Goal: Check status: Check status

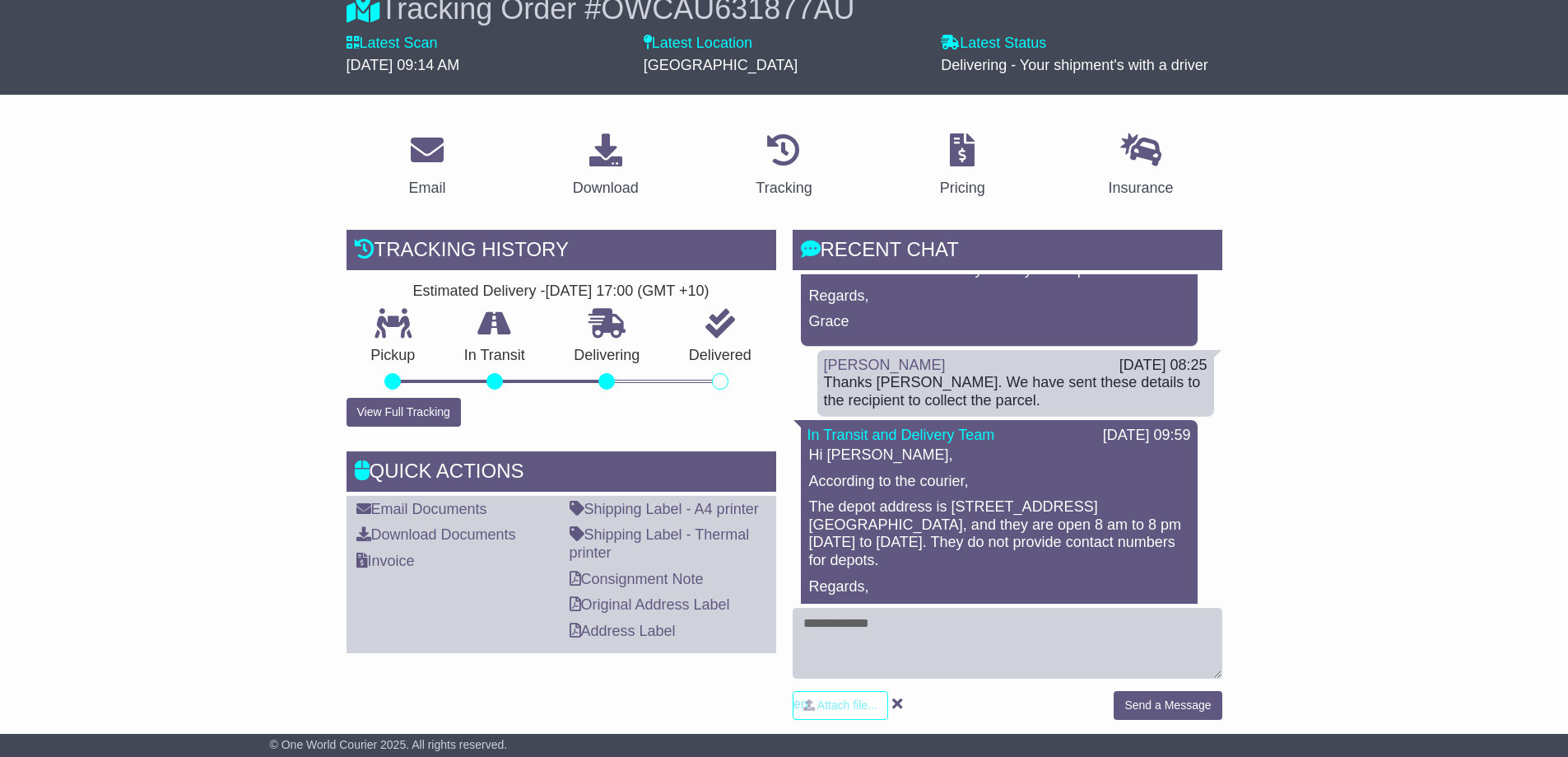
scroll to position [1153, 0]
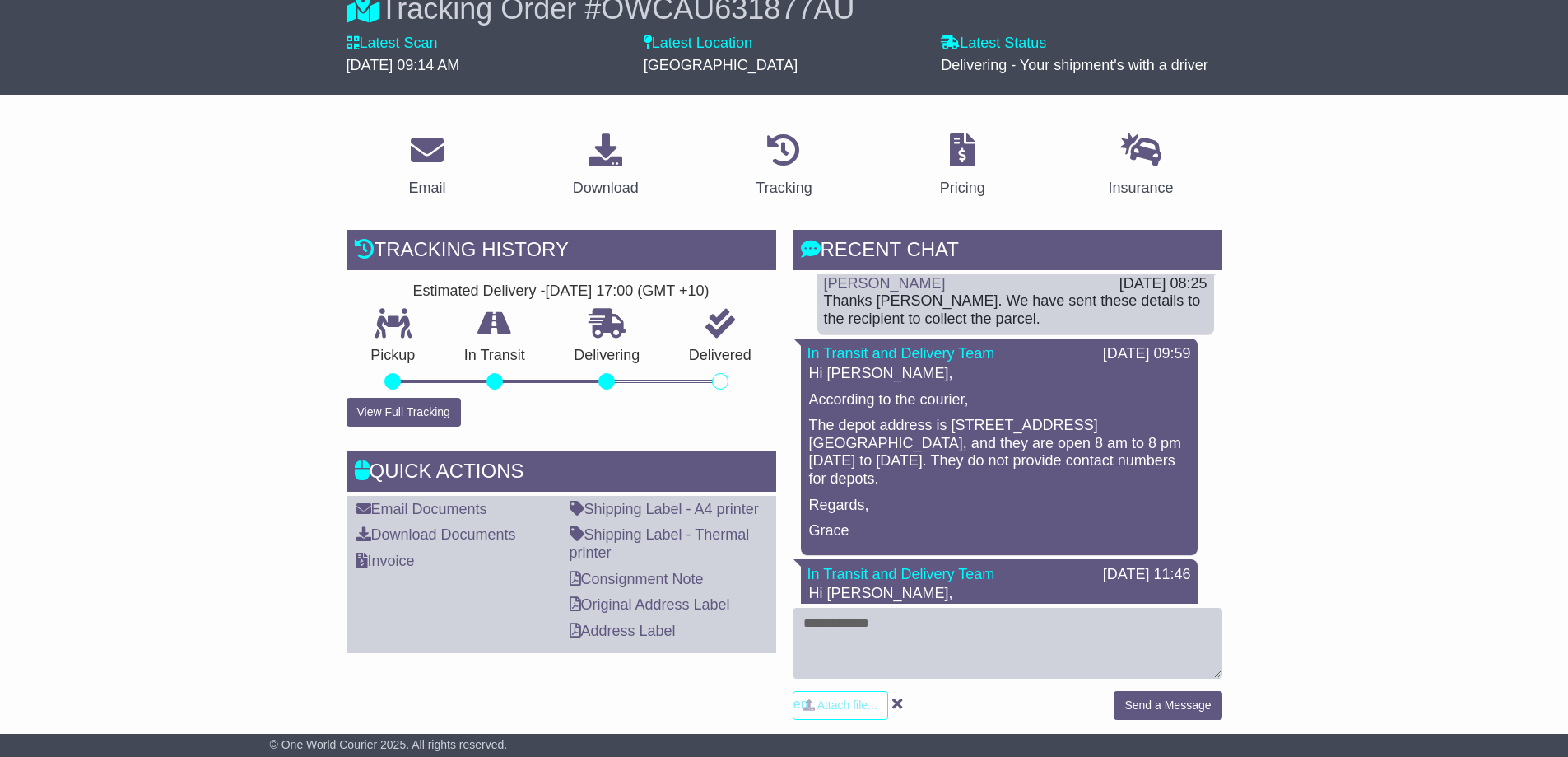
click at [955, 430] on p "The depot address is [STREET_ADDRESS][GEOGRAPHIC_DATA], and they are open 8 am …" at bounding box center [998, 452] width 380 height 71
drag, startPoint x: 950, startPoint y: 421, endPoint x: 1154, endPoint y: 418, distance: 204.0
click at [1151, 419] on p "The depot address is [STREET_ADDRESS][GEOGRAPHIC_DATA], and they are open 8 am …" at bounding box center [998, 452] width 380 height 71
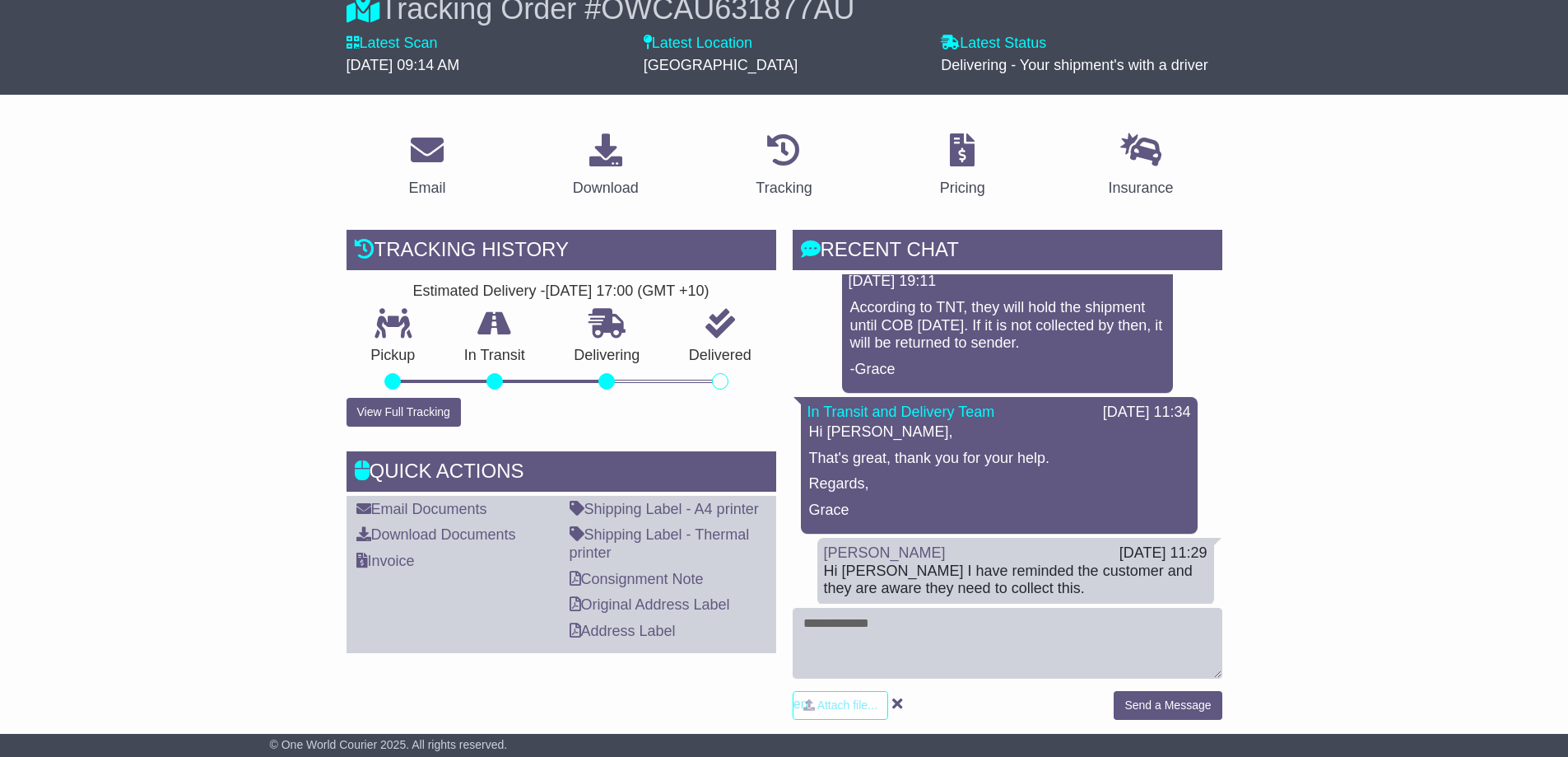
scroll to position [0, 0]
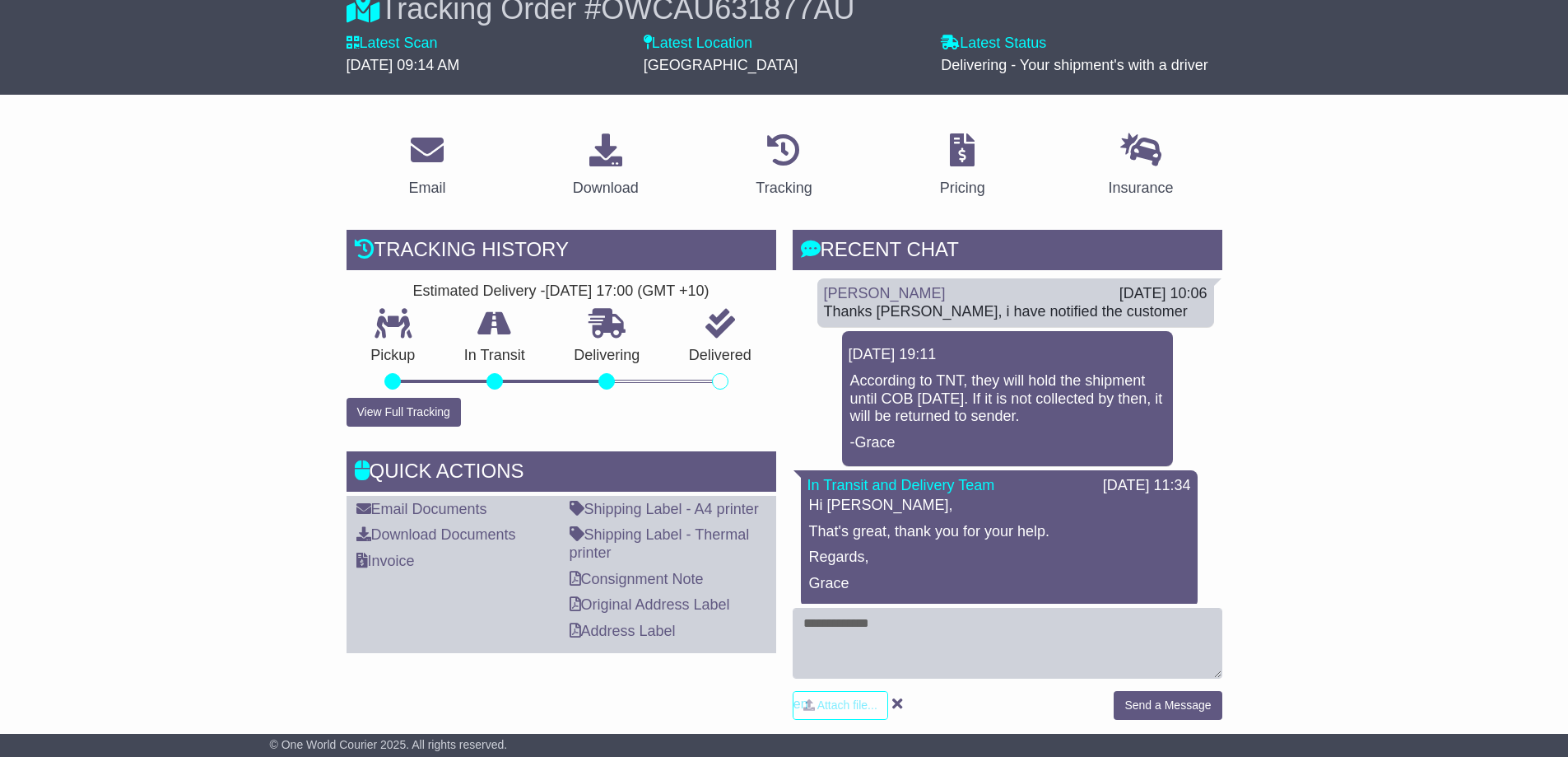
click at [1112, 396] on p "According to TNT, they will hold the shipment until COB [DATE]. If it is not co…" at bounding box center [1007, 399] width 315 height 54
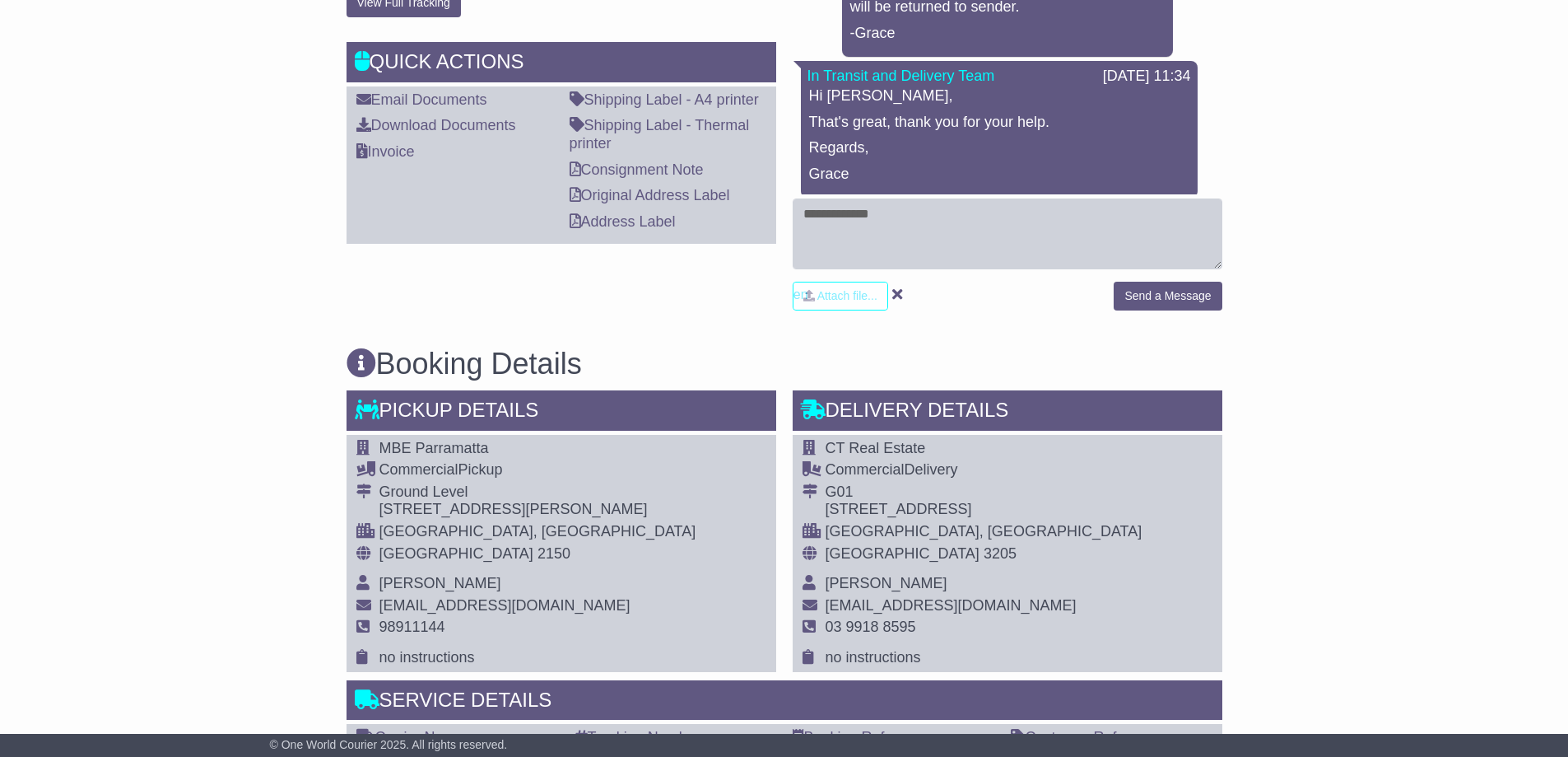
scroll to position [576, 0]
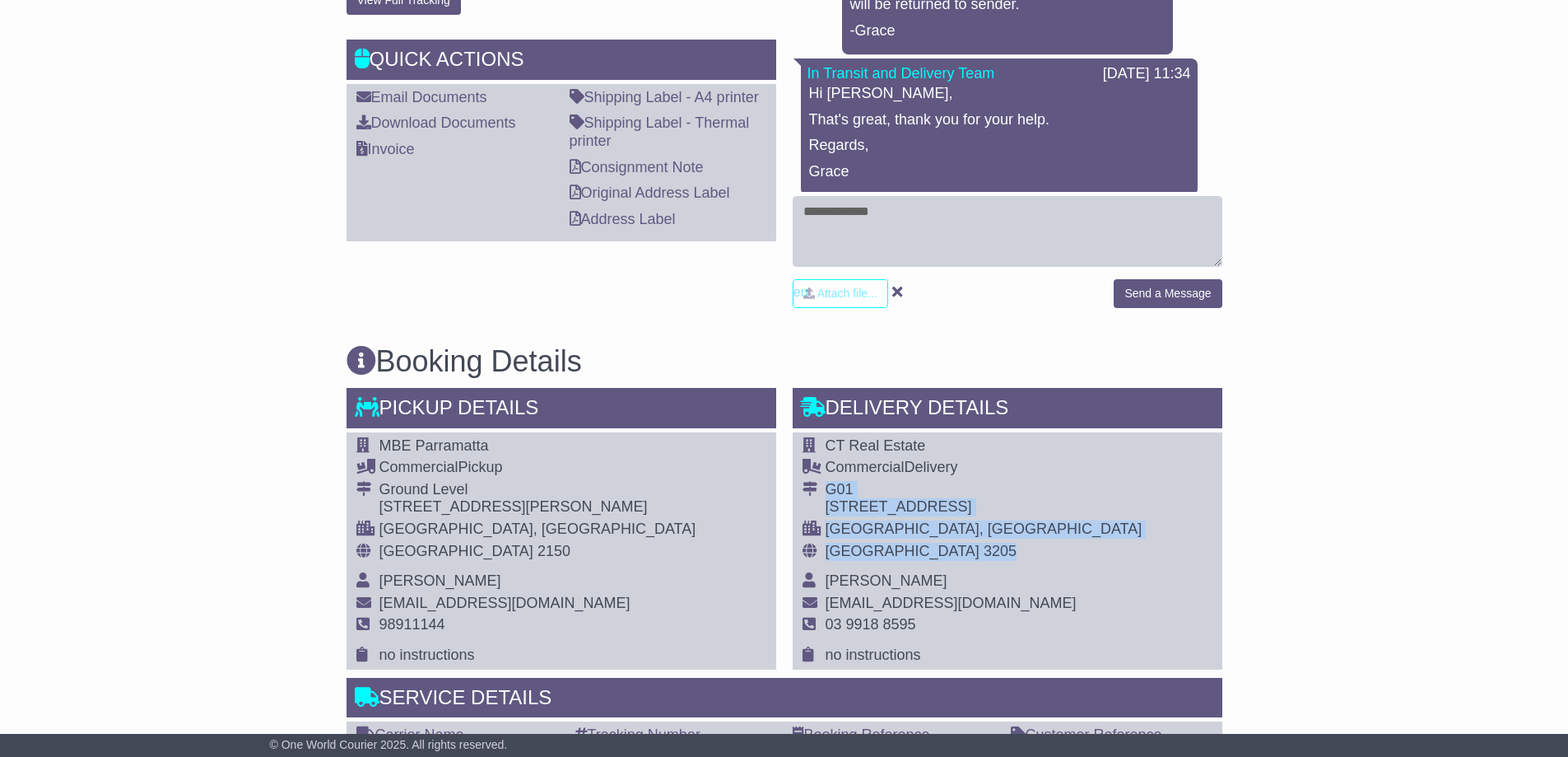
drag, startPoint x: 826, startPoint y: 488, endPoint x: 919, endPoint y: 551, distance: 112.3
click at [919, 551] on tbody "CT Real Estate Commercial Delivery [GEOGRAPHIC_DATA][STREET_ADDRESS] [GEOGRAPHI…" at bounding box center [972, 551] width 340 height 228
copy tbody "[GEOGRAPHIC_DATA][STREET_ADDRESS]"
click at [877, 488] on div "G01" at bounding box center [983, 490] width 317 height 19
drag, startPoint x: 824, startPoint y: 485, endPoint x: 922, endPoint y: 547, distance: 116.0
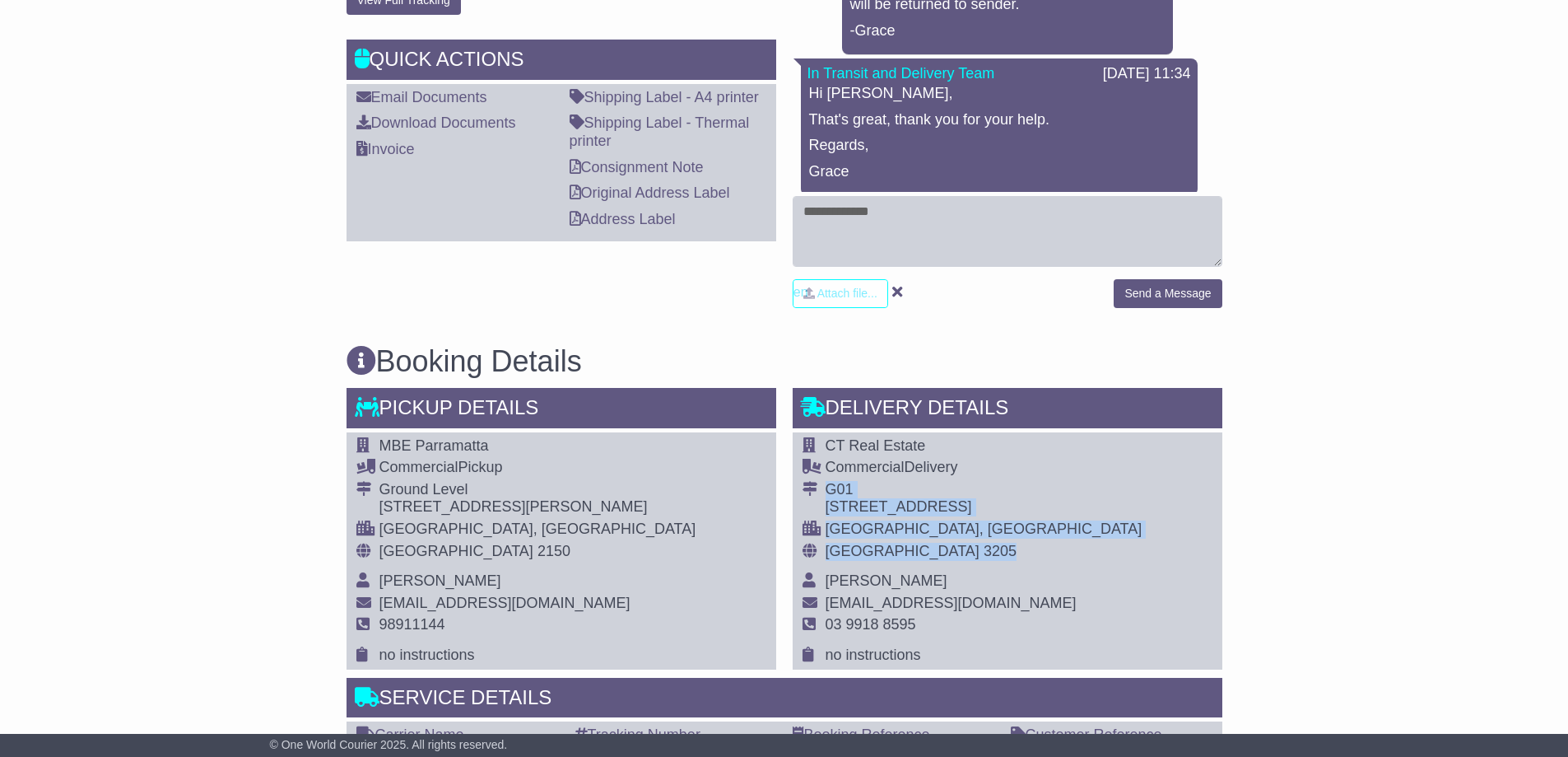
click at [922, 547] on tbody "CT Real Estate Commercial Delivery [GEOGRAPHIC_DATA][STREET_ADDRESS] [GEOGRAPHI…" at bounding box center [972, 551] width 340 height 228
click at [1042, 567] on div "CT Real Estate Commercial Delivery [GEOGRAPHIC_DATA][STREET_ADDRESS] [GEOGRAPHI…" at bounding box center [1007, 551] width 429 height 237
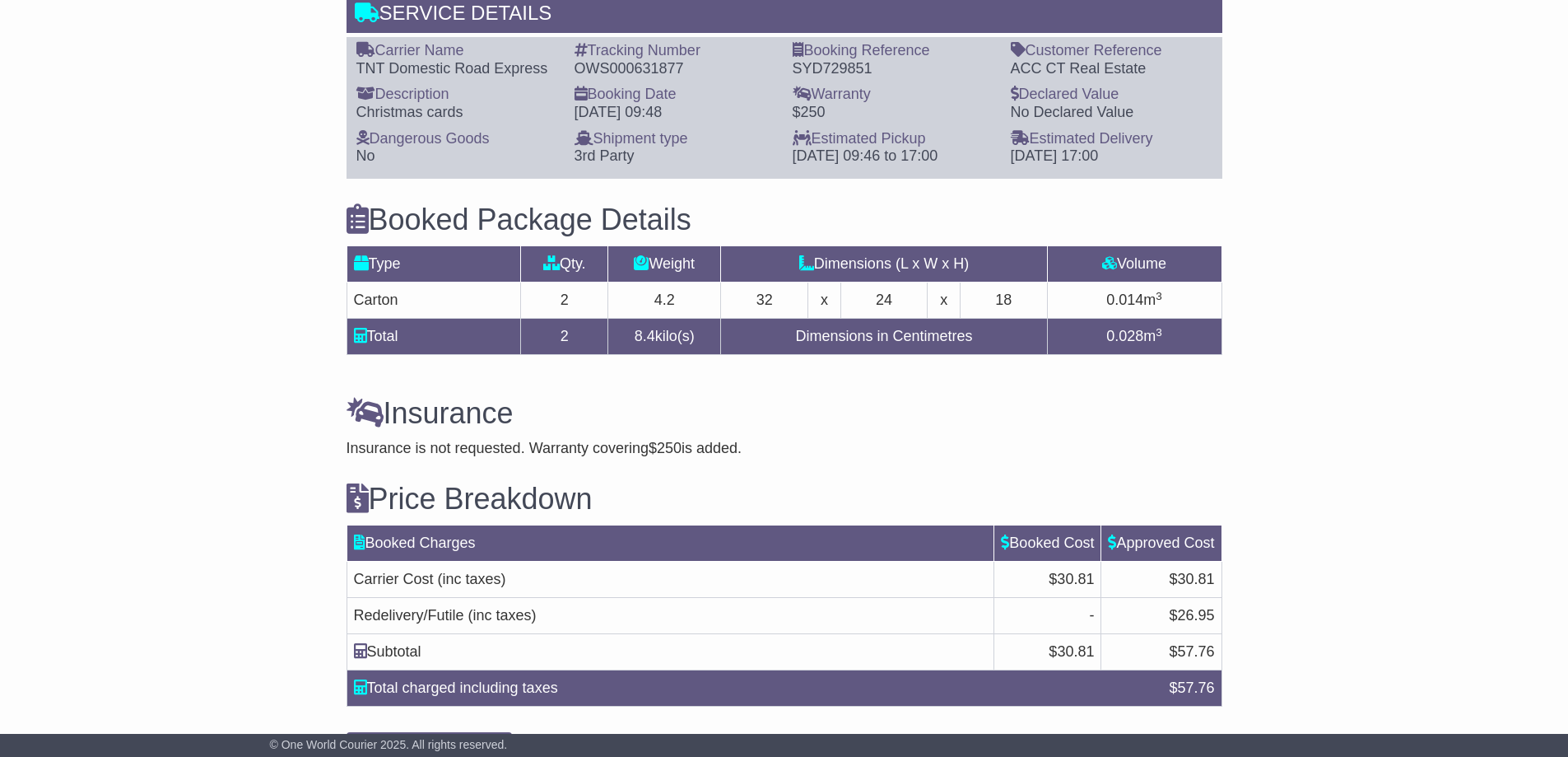
scroll to position [1306, 0]
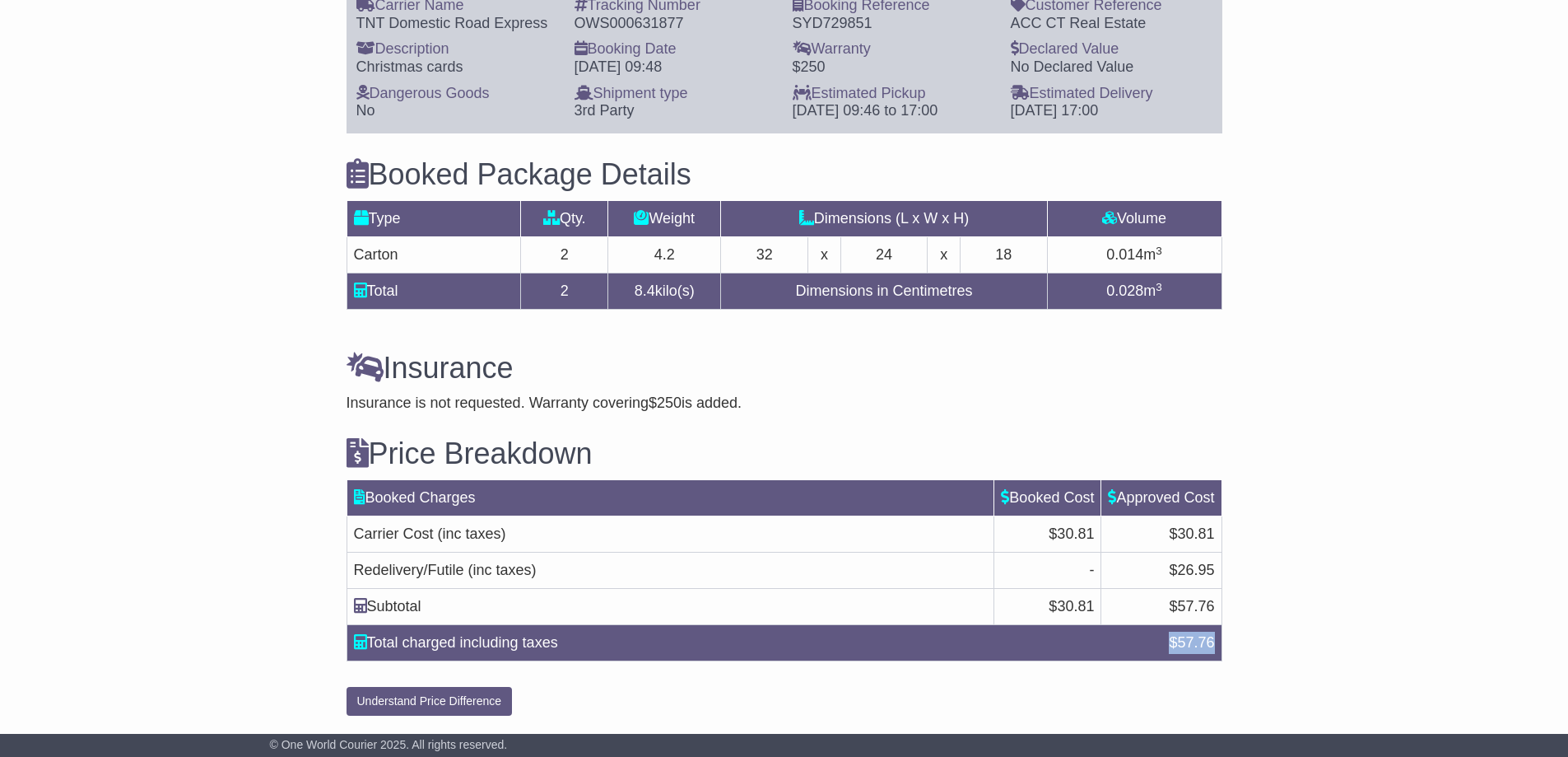
drag, startPoint x: 1218, startPoint y: 646, endPoint x: 1173, endPoint y: 641, distance: 45.3
click at [1173, 641] on div "$ 57.76" at bounding box center [1191, 642] width 62 height 22
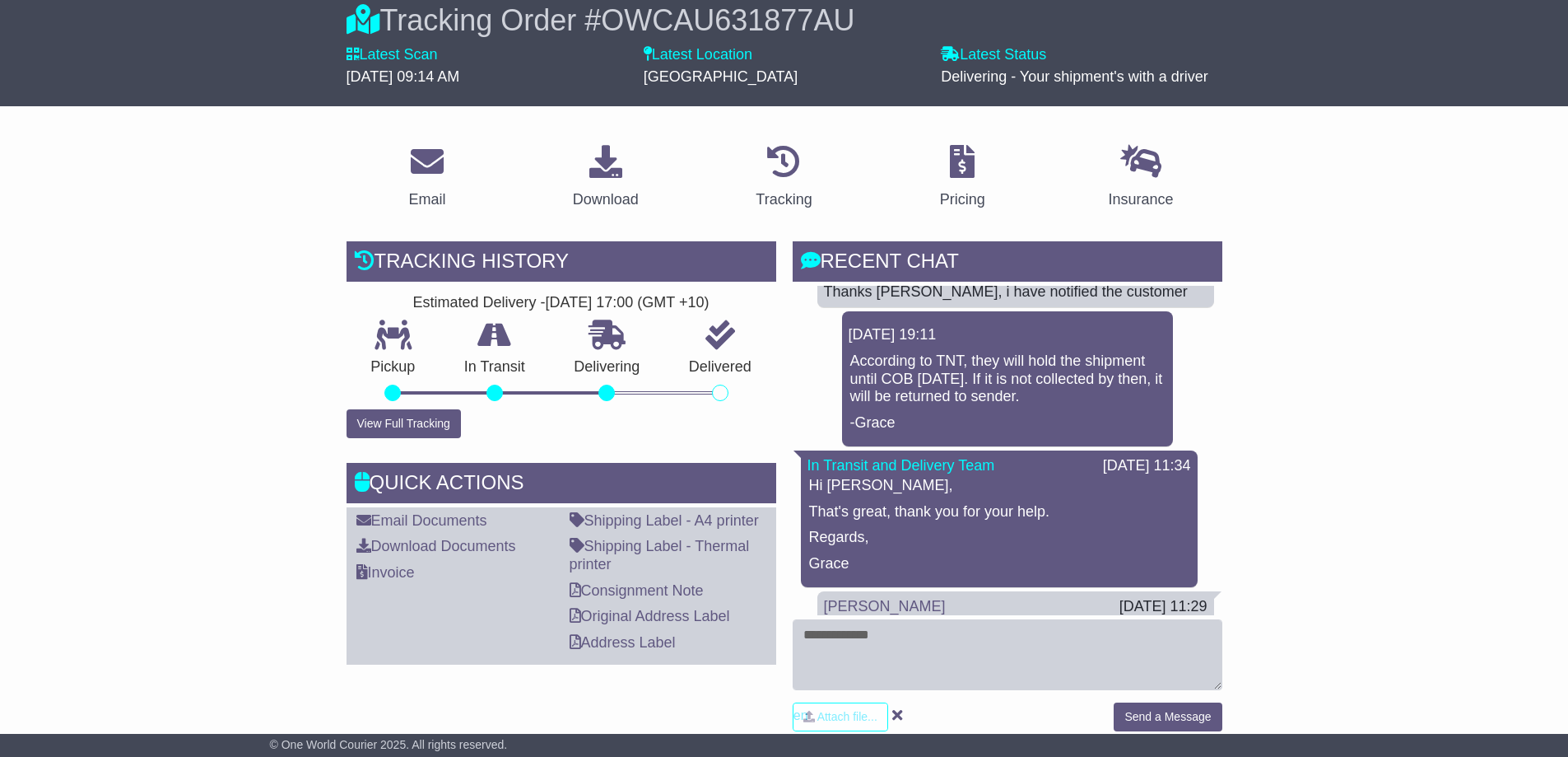
scroll to position [0, 0]
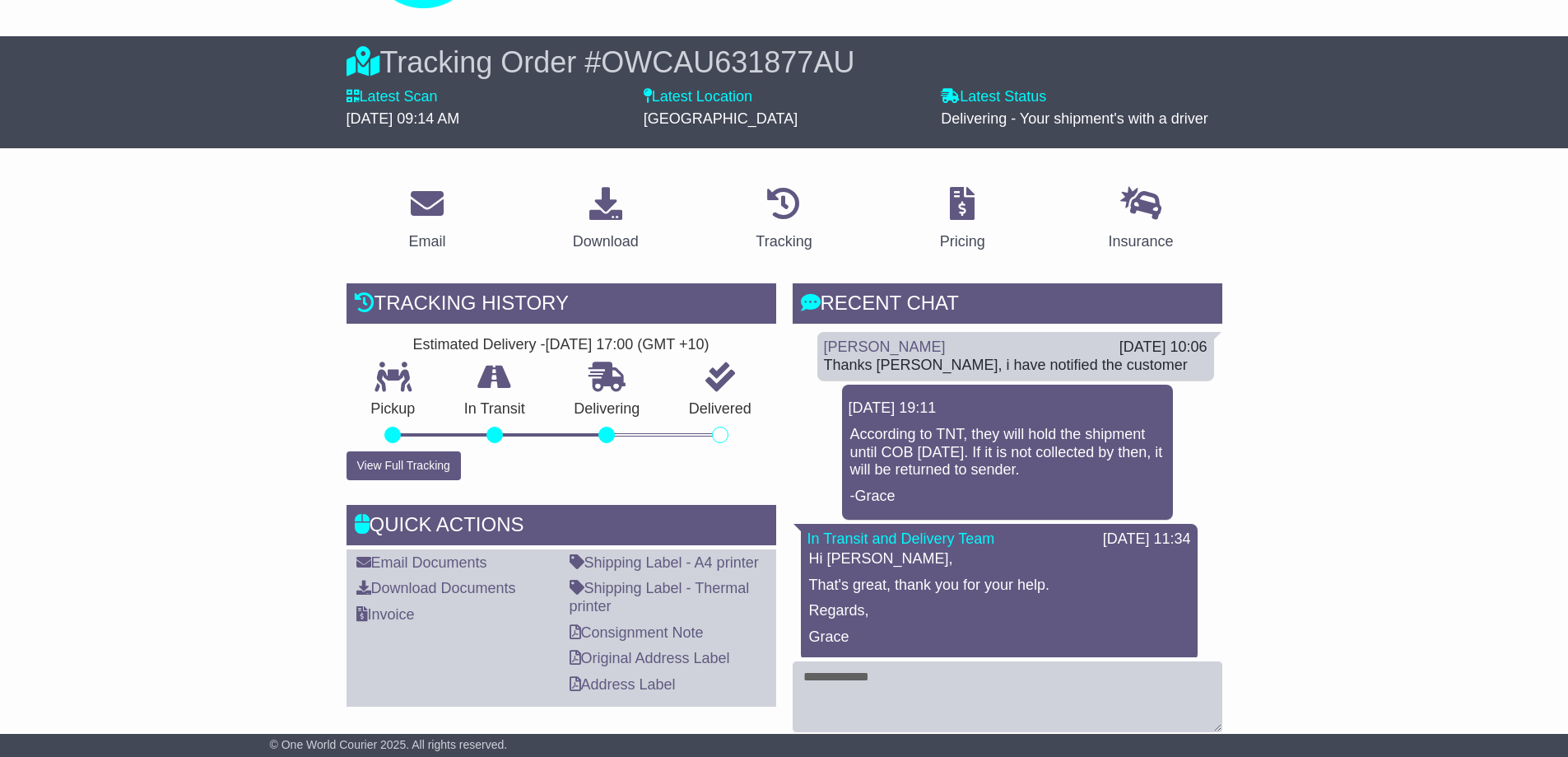
scroll to position [71, 0]
